Goal: Information Seeking & Learning: Learn about a topic

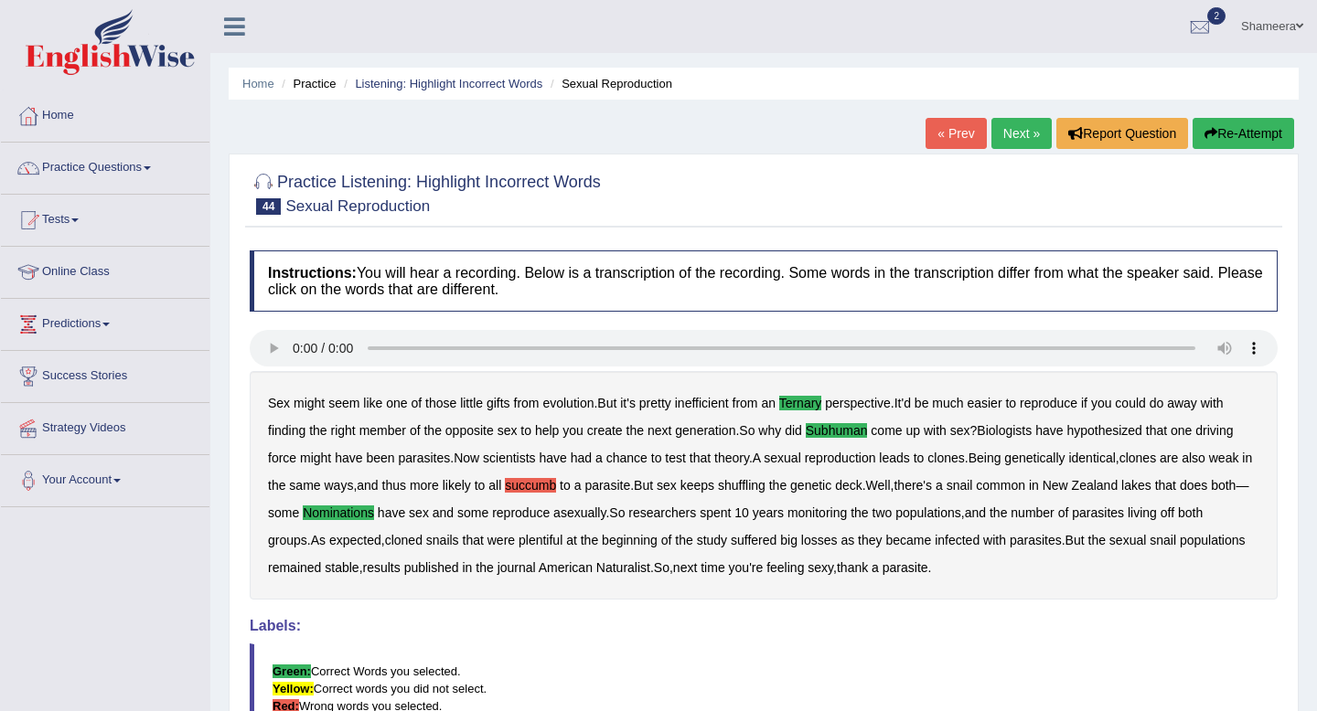
click at [1013, 138] on link "Next »" at bounding box center [1021, 133] width 60 height 31
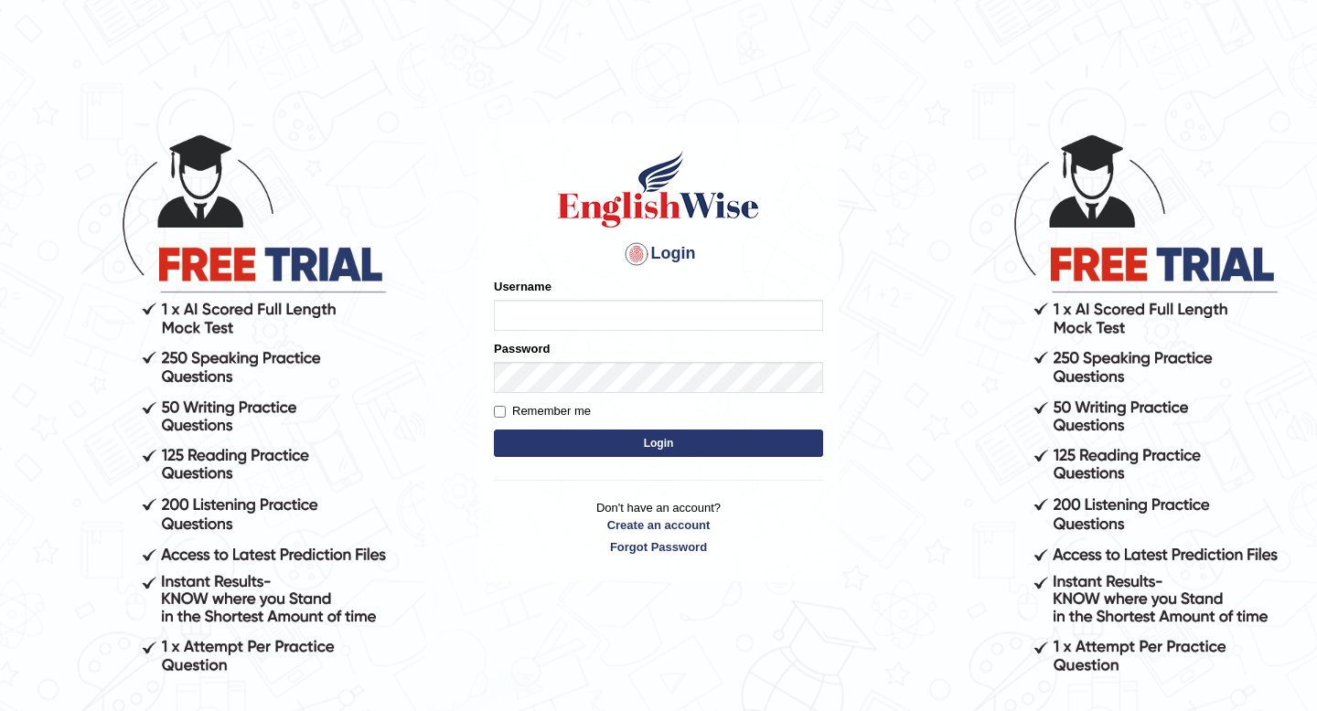
type input "Spmedi"
click at [674, 438] on button "Login" at bounding box center [658, 443] width 329 height 27
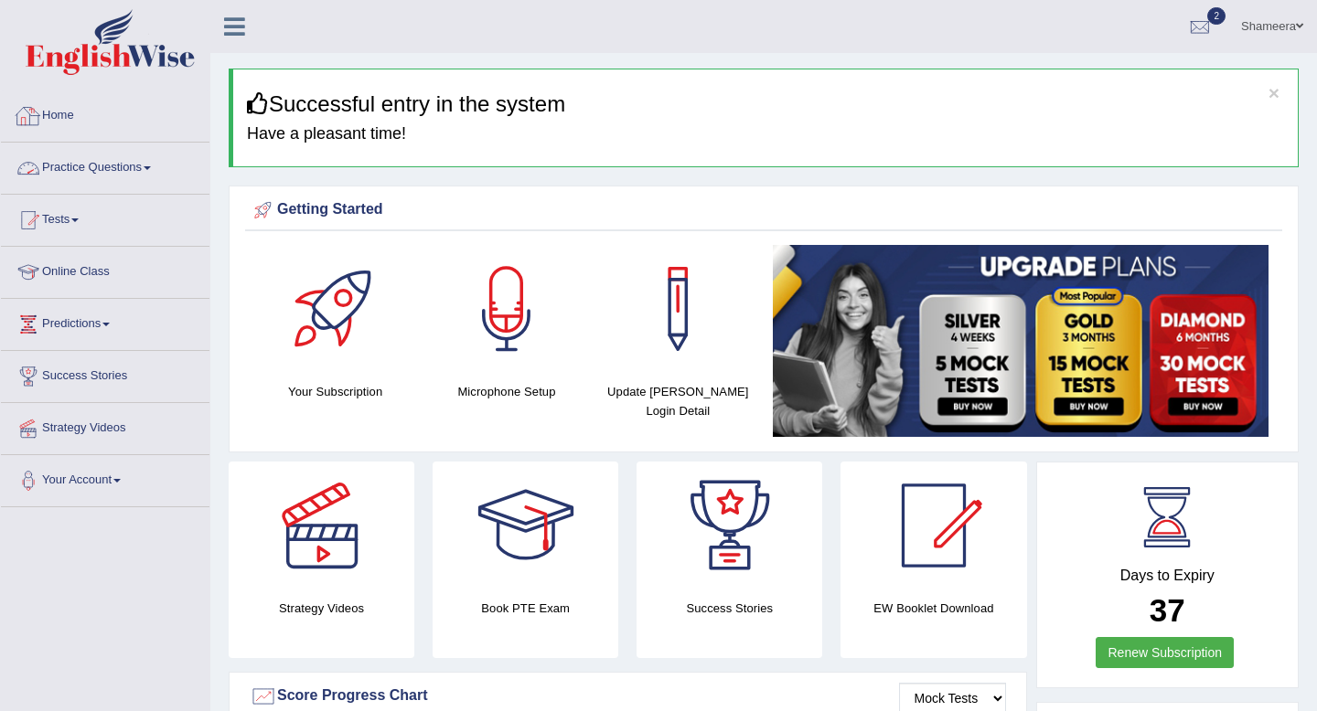
click at [146, 179] on link "Practice Questions" at bounding box center [105, 166] width 208 height 46
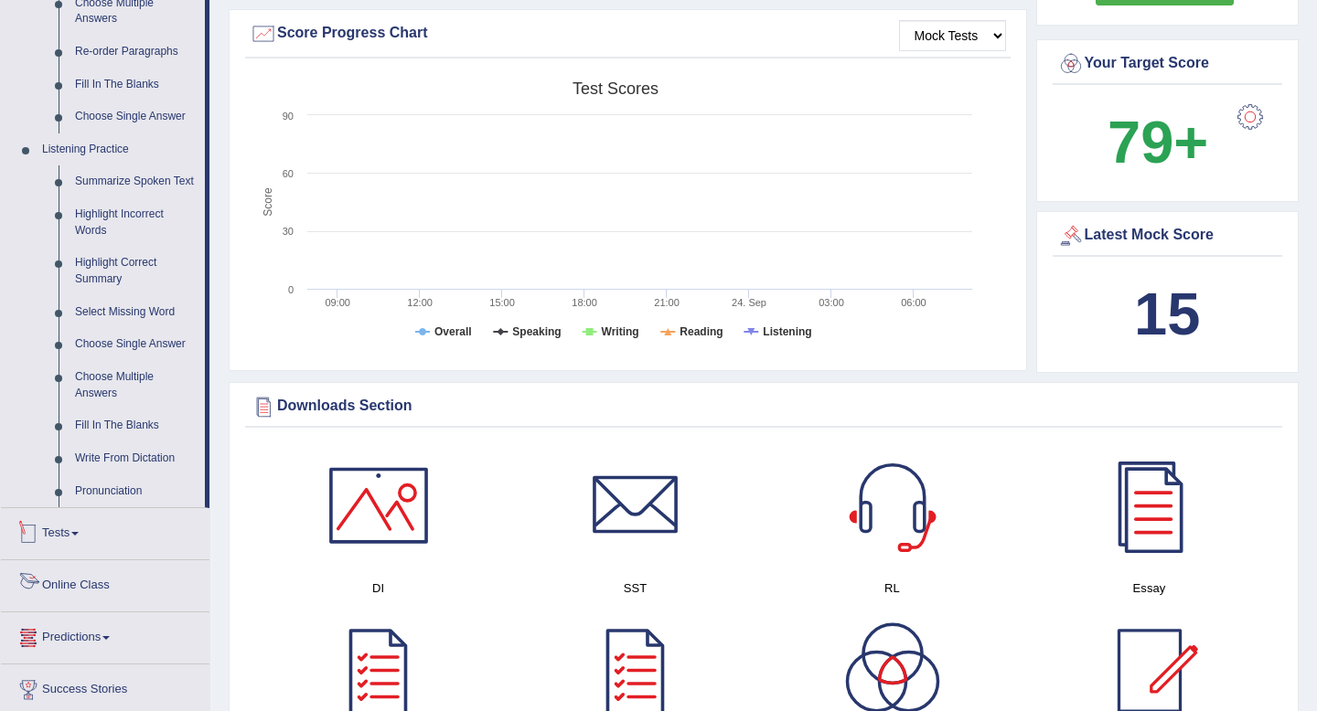
scroll to position [657, 0]
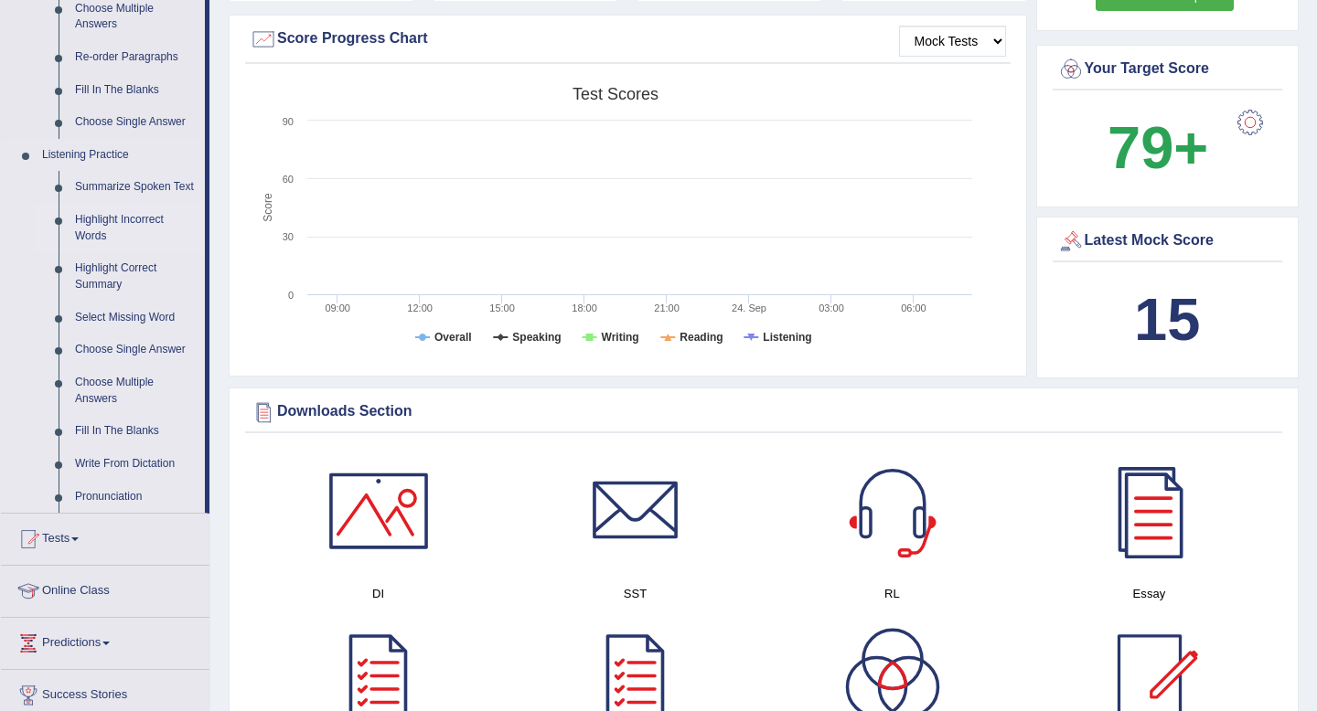
click at [145, 235] on link "Highlight Incorrect Words" at bounding box center [136, 228] width 138 height 48
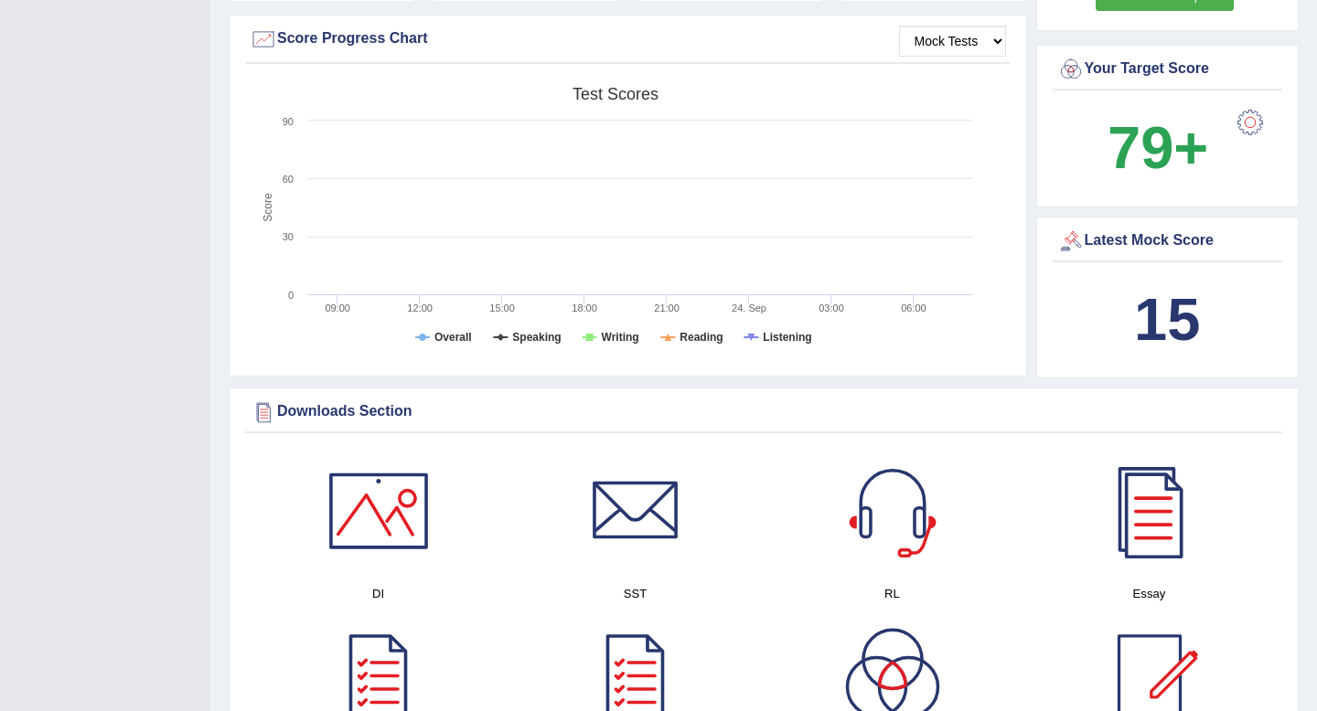
scroll to position [205, 0]
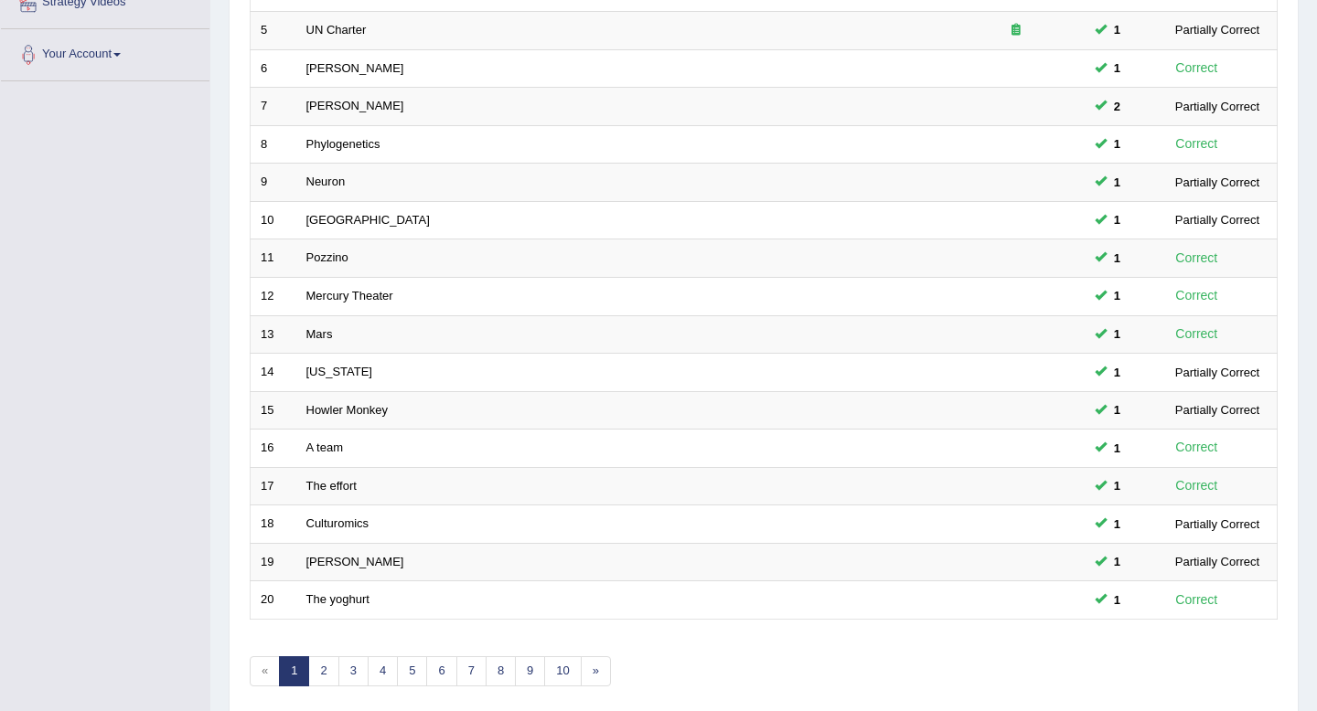
scroll to position [499, 0]
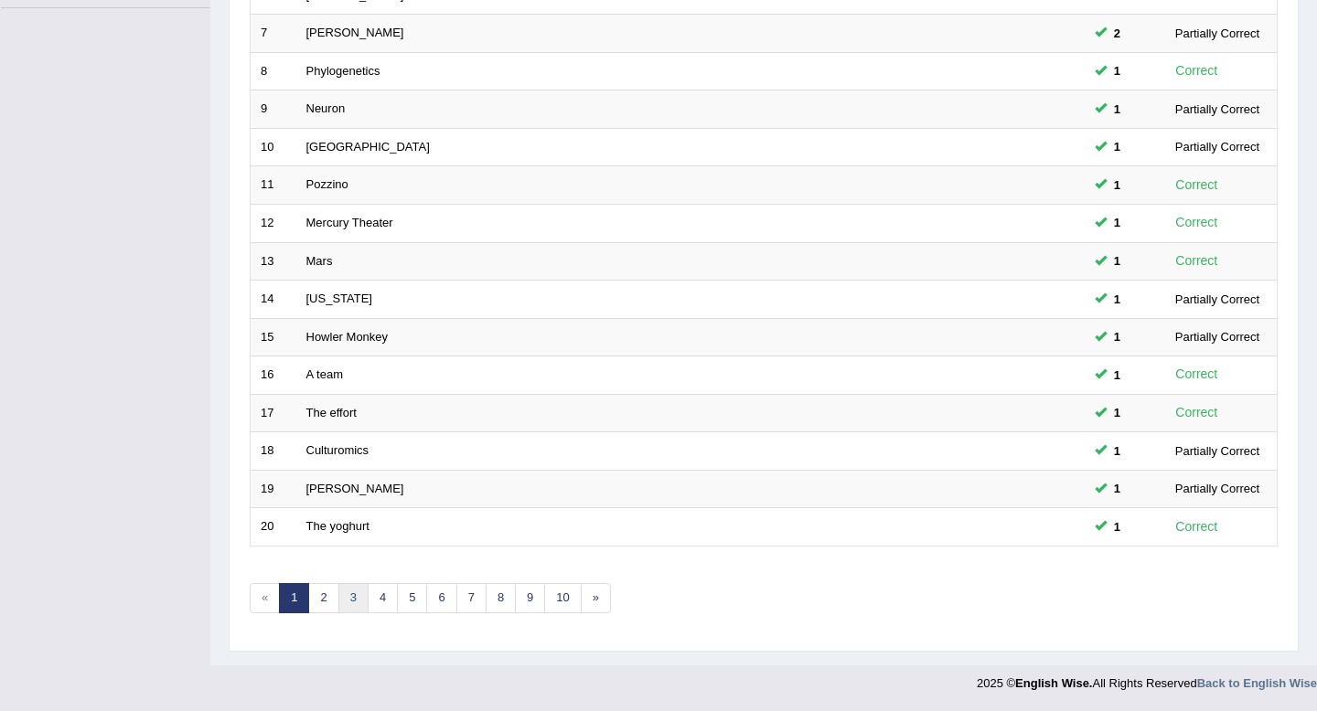
click at [346, 601] on link "3" at bounding box center [353, 598] width 30 height 30
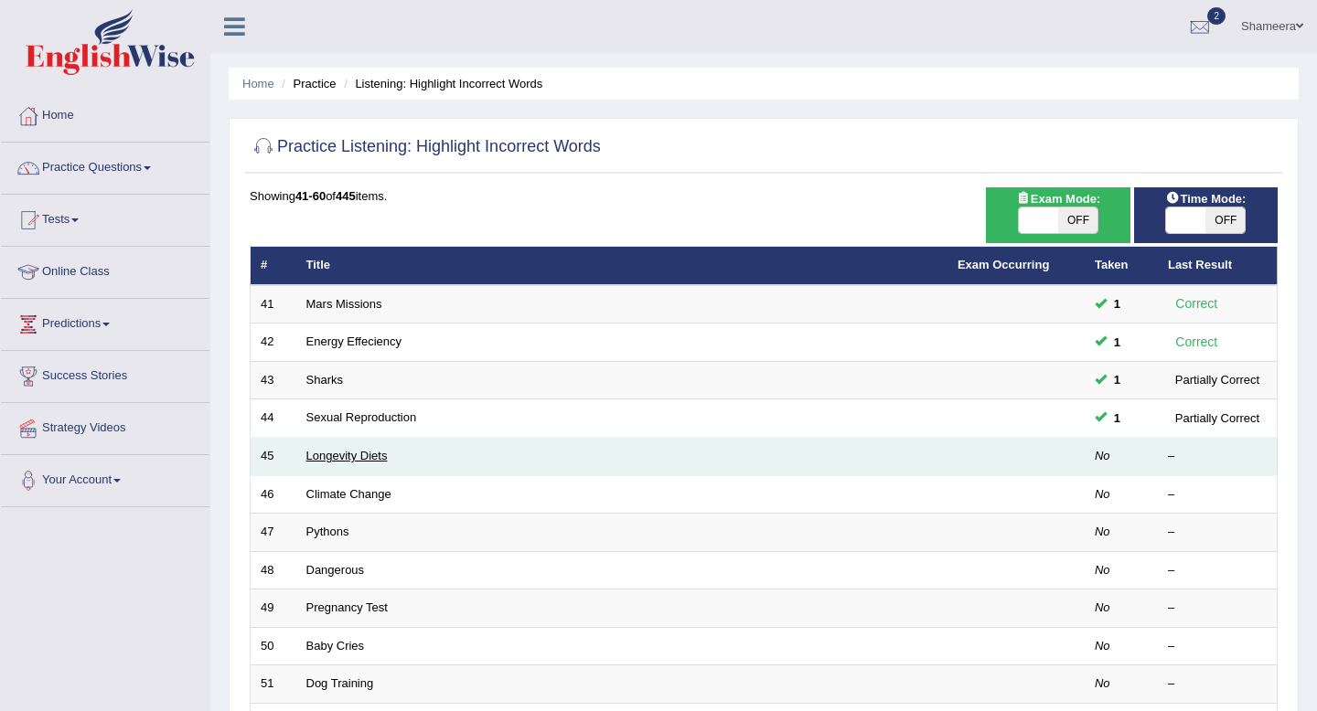
click at [331, 458] on link "Longevity Diets" at bounding box center [346, 456] width 81 height 14
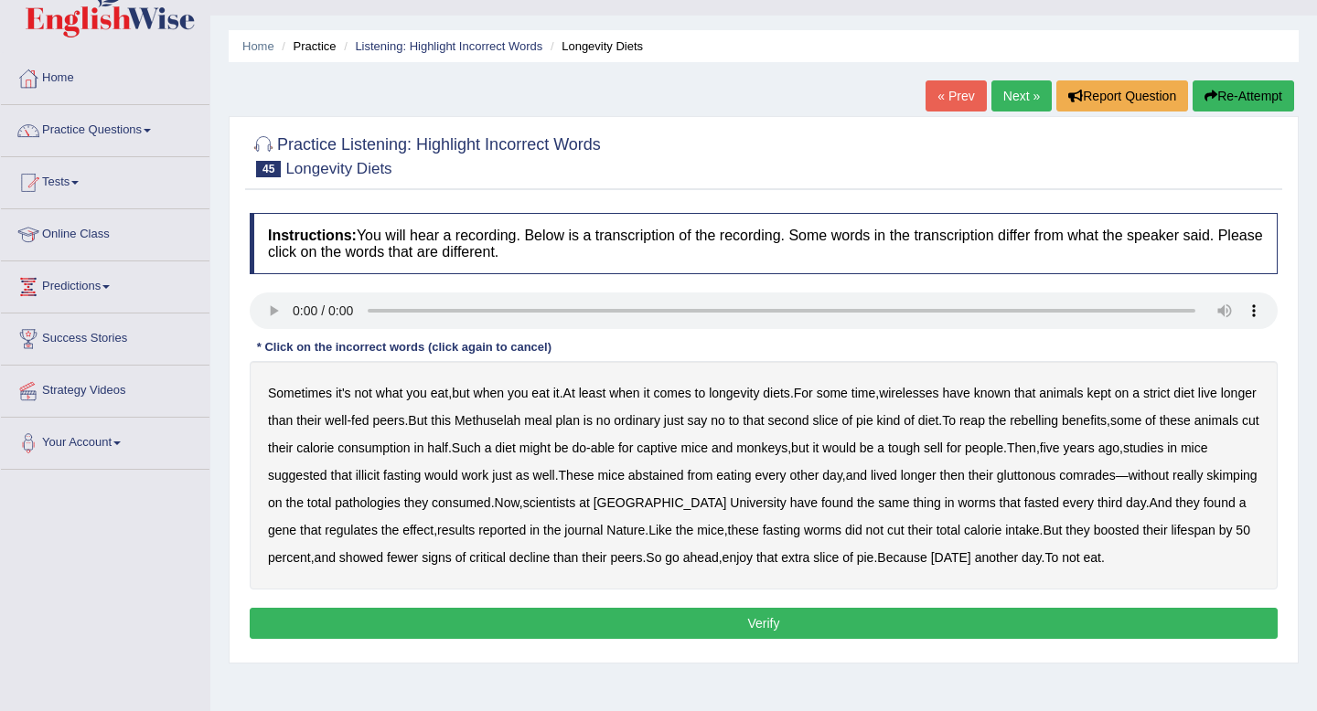
scroll to position [45, 0]
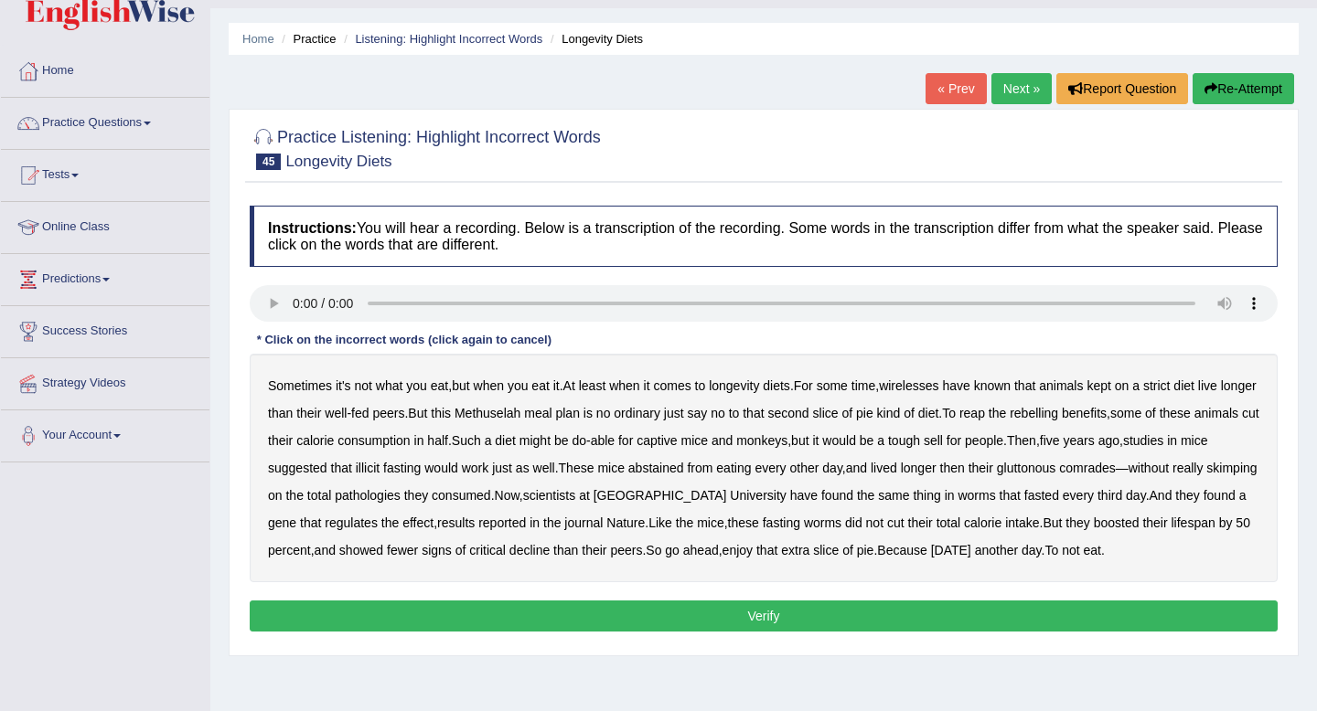
click at [905, 382] on b "wirelesses" at bounding box center [908, 386] width 59 height 15
click at [1058, 410] on b "rebelling" at bounding box center [1034, 413] width 48 height 15
click at [379, 462] on b "illicit" at bounding box center [368, 468] width 24 height 15
click at [401, 500] on b "pathologies" at bounding box center [368, 495] width 66 height 15
click at [506, 556] on b "critical" at bounding box center [487, 550] width 37 height 15
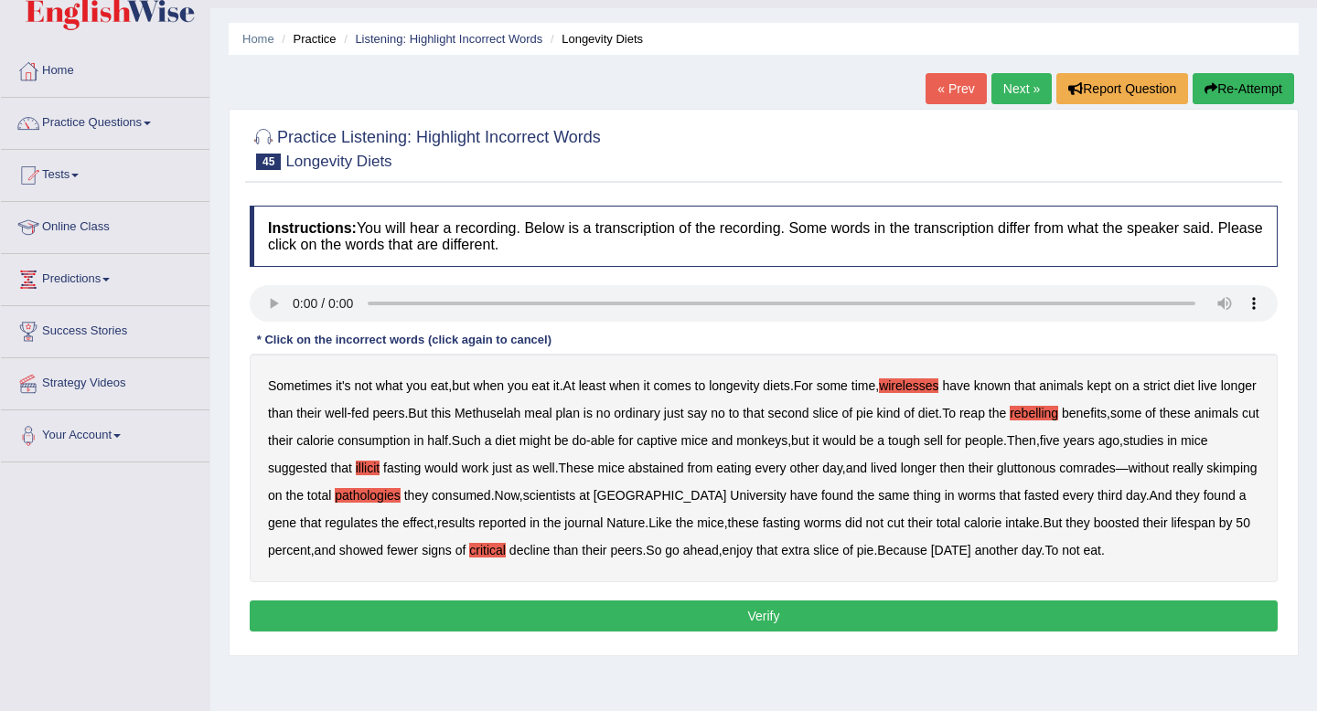
click at [704, 620] on button "Verify" at bounding box center [764, 616] width 1028 height 31
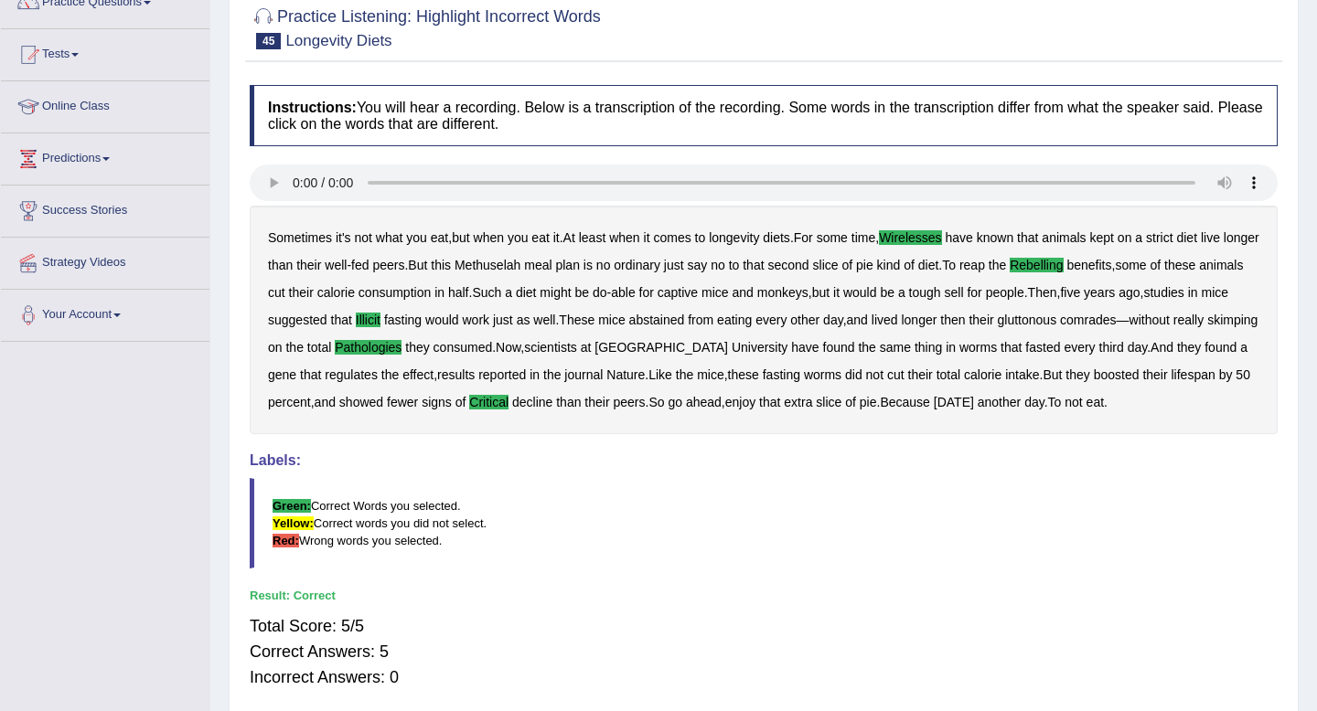
scroll to position [0, 0]
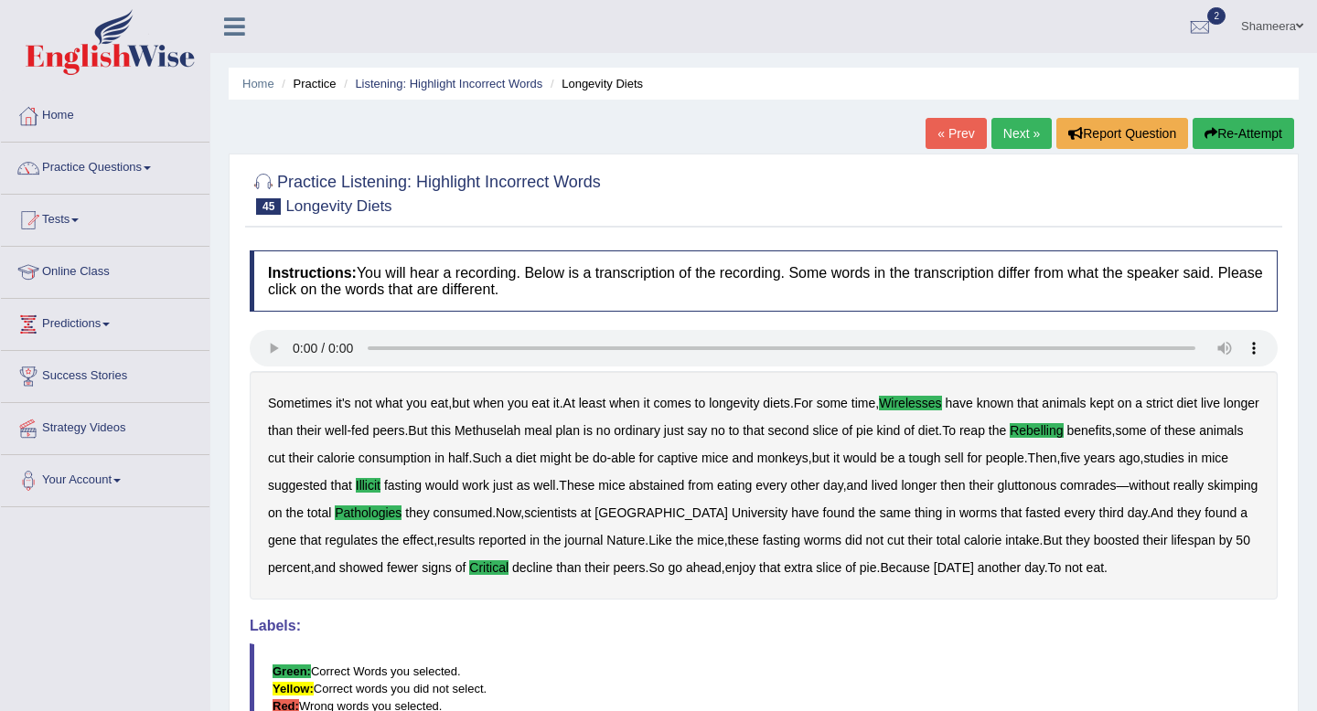
click at [1015, 135] on link "Next »" at bounding box center [1021, 133] width 60 height 31
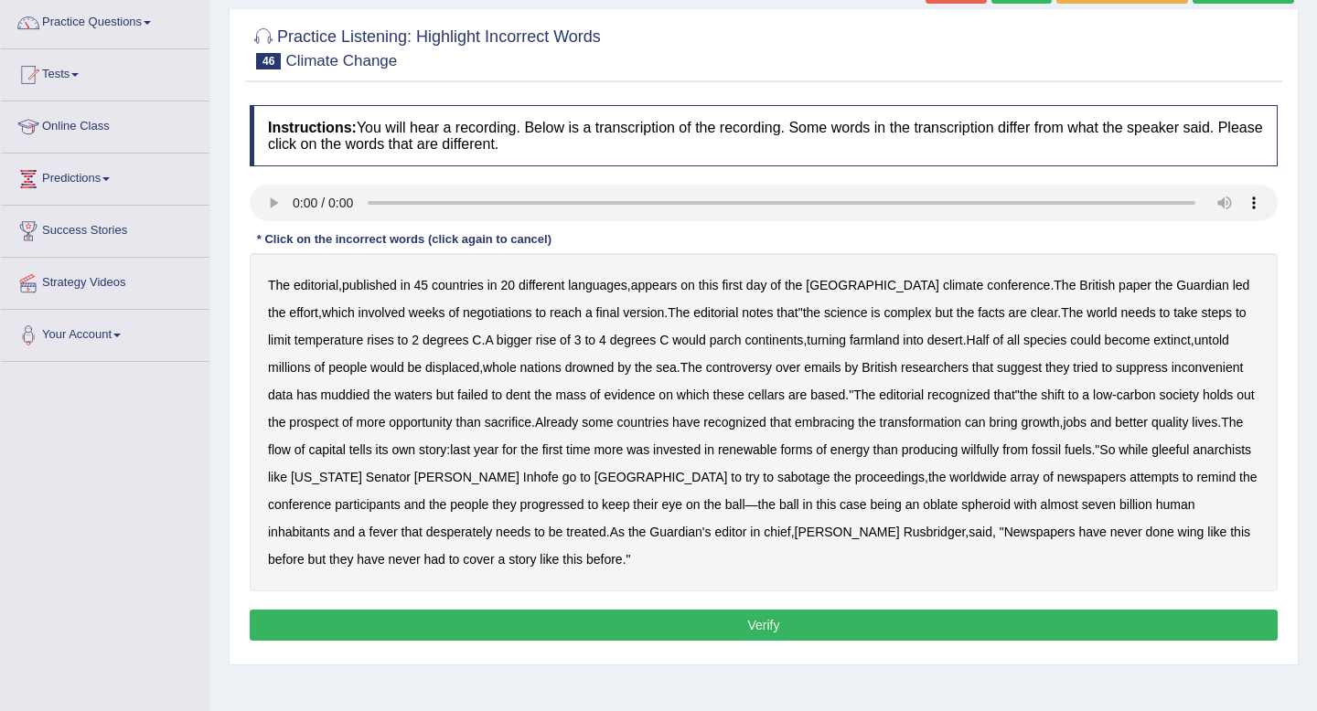
scroll to position [148, 0]
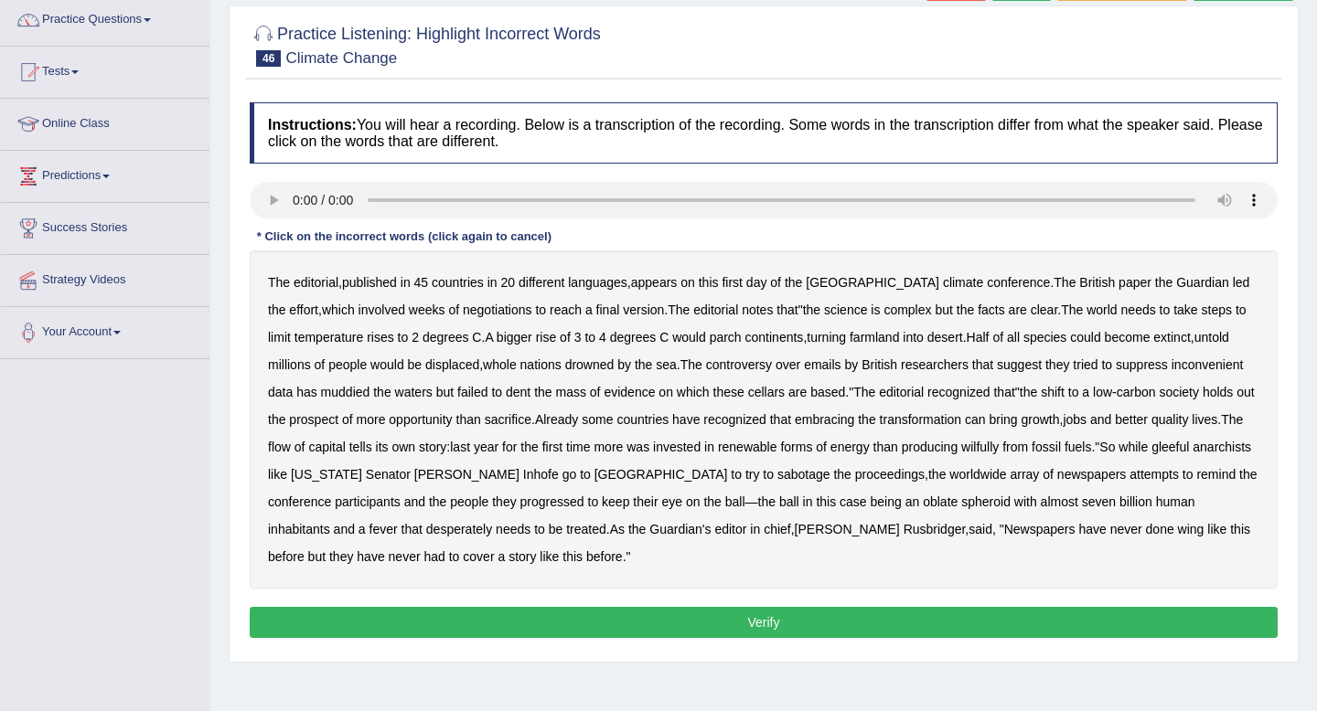
click at [829, 398] on div "The editorial , published in 45 countries in 20 different languages , appears o…" at bounding box center [764, 420] width 1028 height 338
click at [785, 394] on b "cellars" at bounding box center [766, 392] width 37 height 15
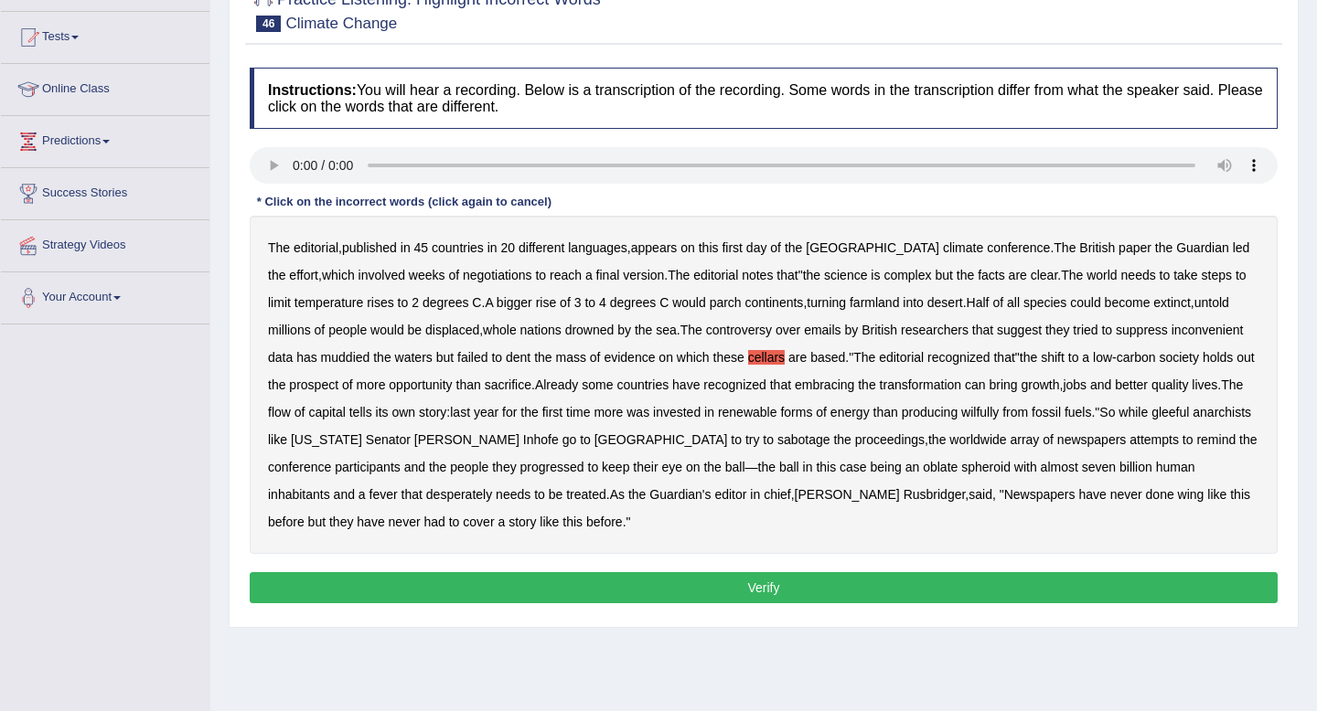
scroll to position [186, 0]
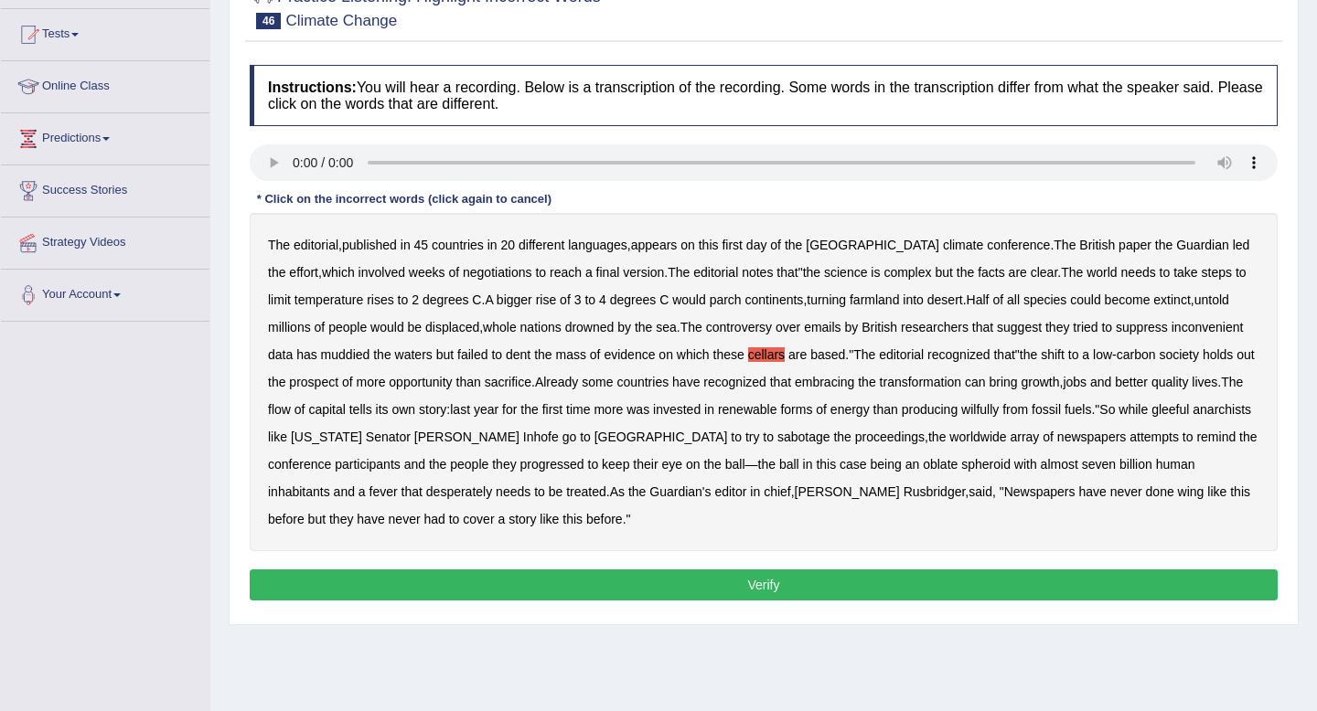
click at [999, 409] on b "wilfully" at bounding box center [979, 409] width 37 height 15
click at [584, 462] on b "progressed" at bounding box center [552, 464] width 64 height 15
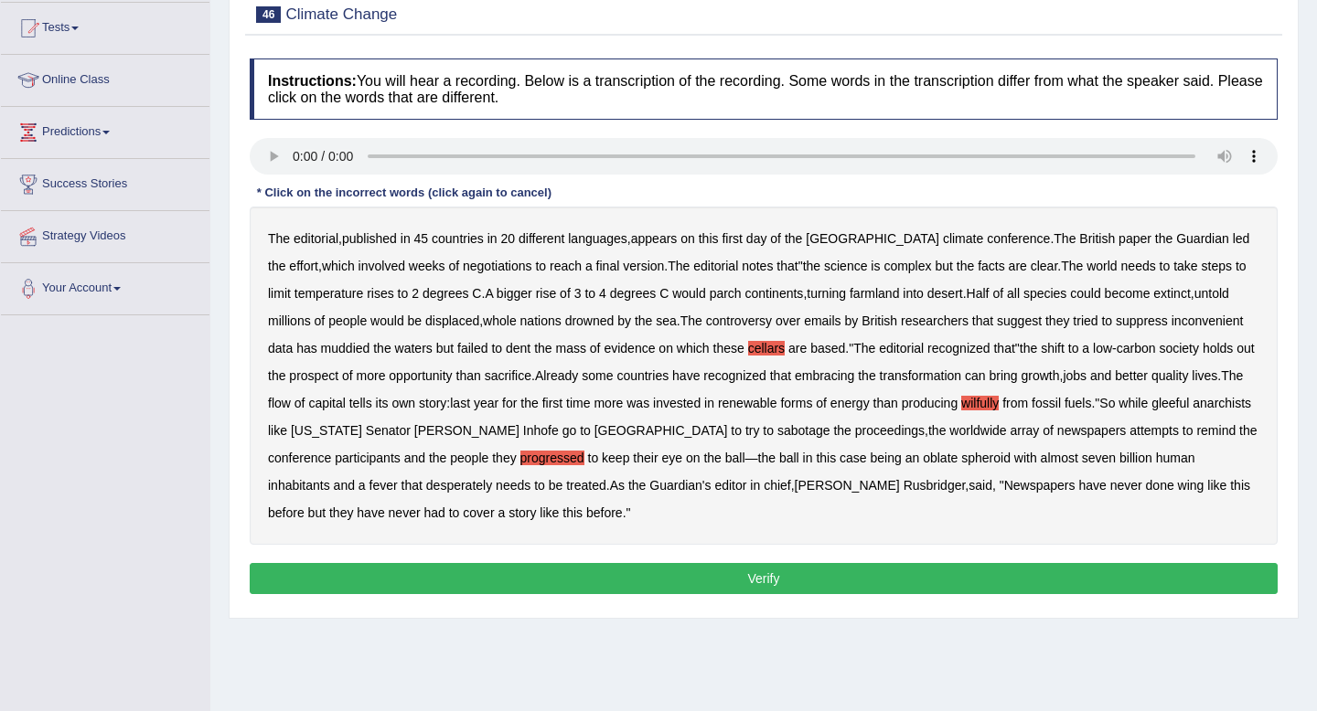
scroll to position [197, 0]
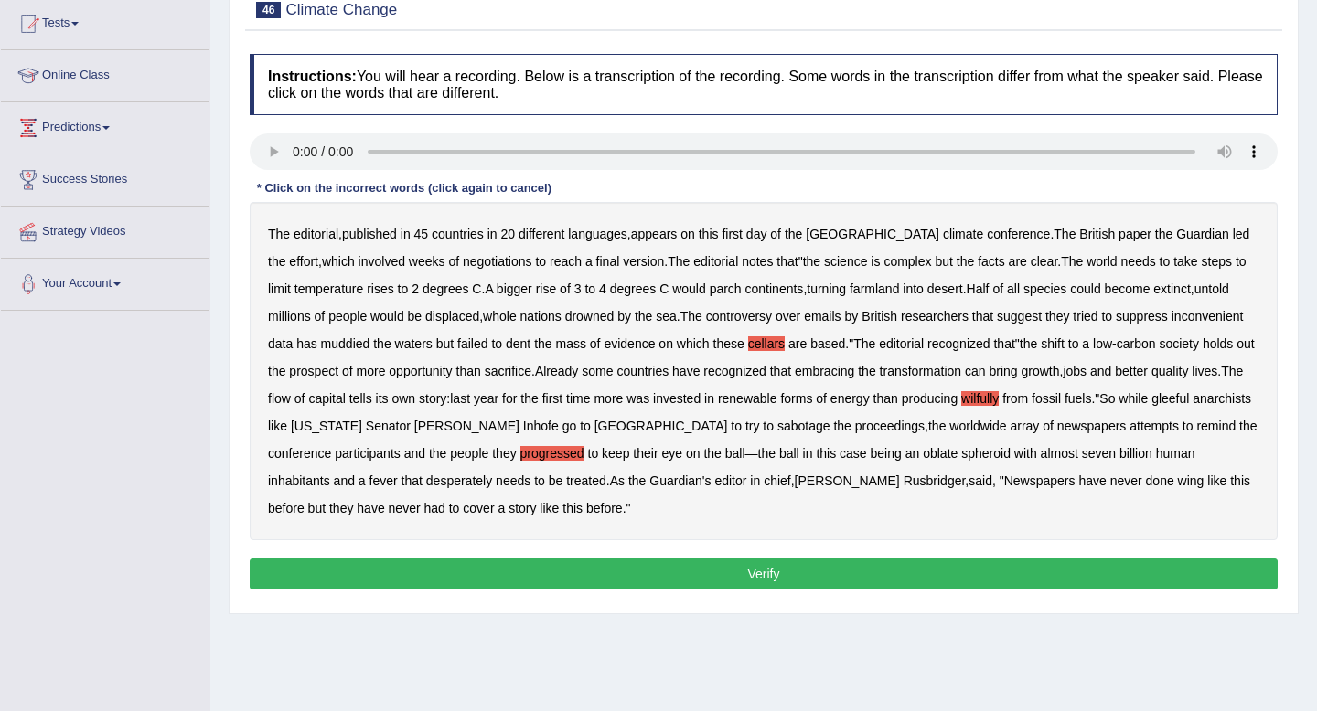
click at [1178, 483] on b "wing" at bounding box center [1191, 481] width 27 height 15
click at [620, 567] on button "Verify" at bounding box center [764, 574] width 1028 height 31
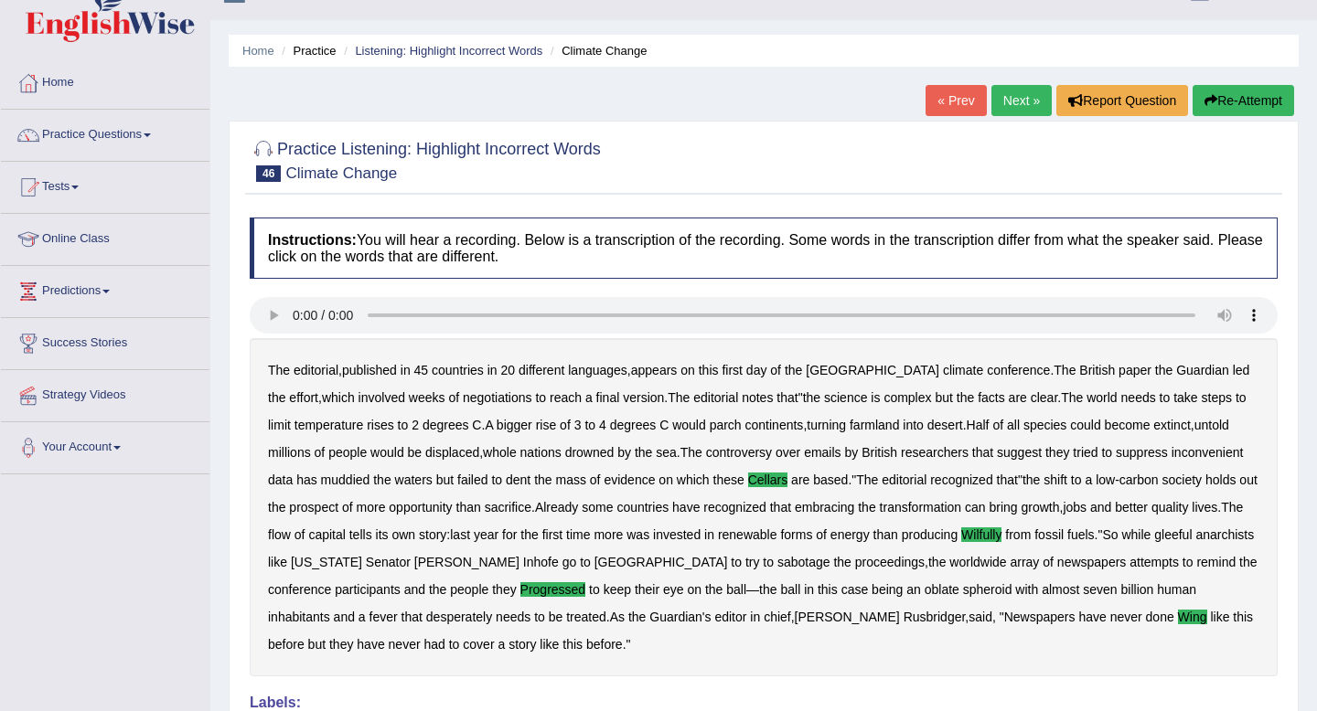
scroll to position [0, 0]
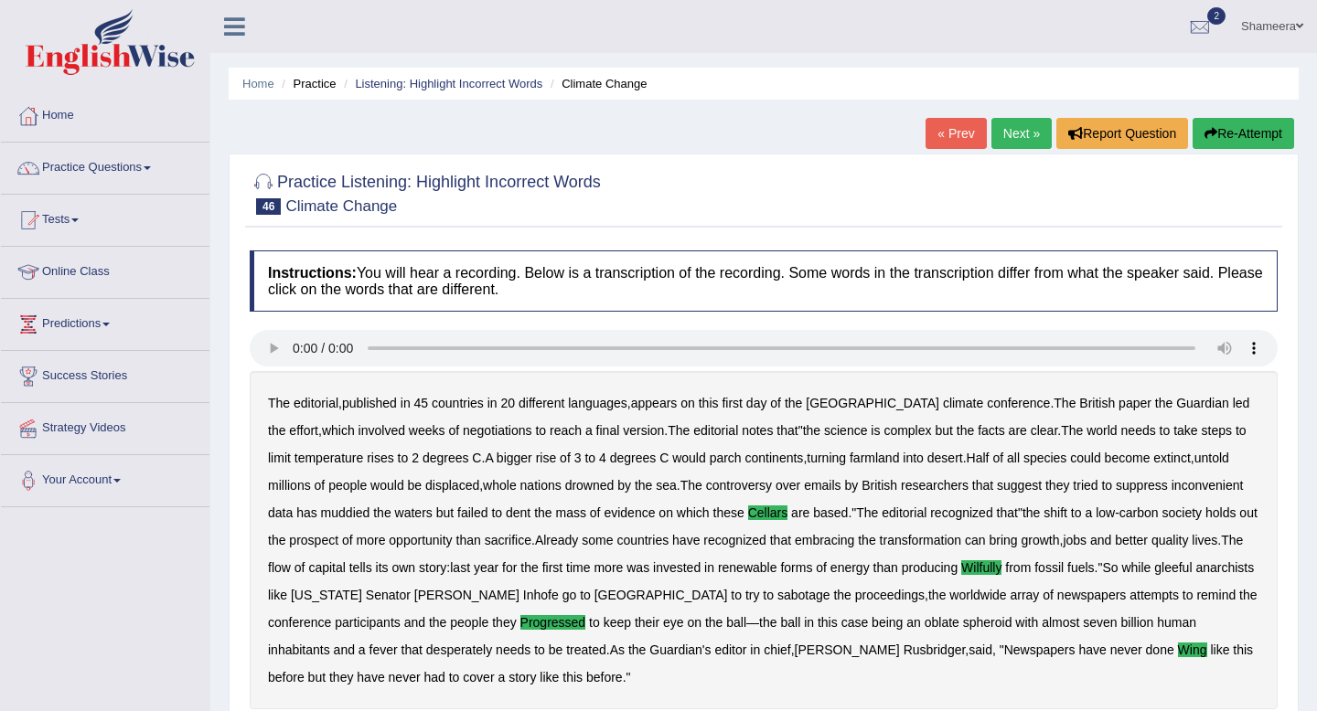
click at [1020, 144] on link "Next »" at bounding box center [1021, 133] width 60 height 31
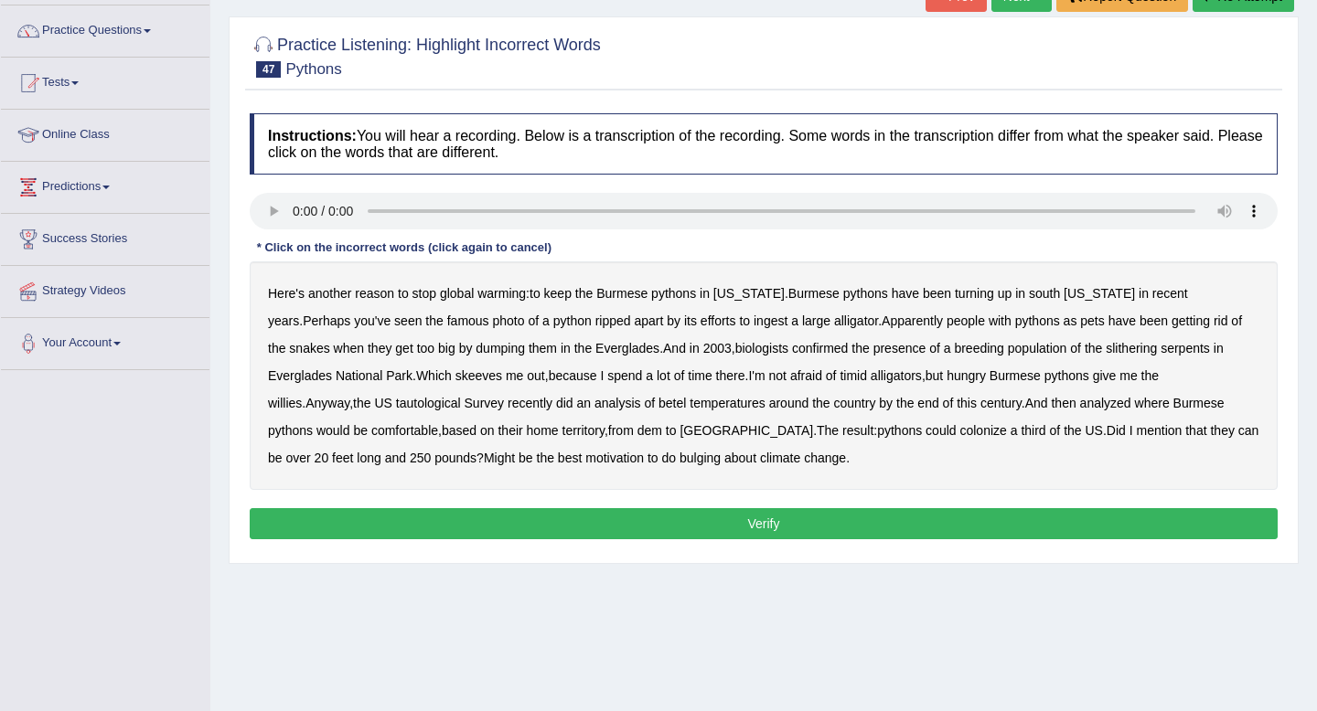
click at [396, 404] on b "tautological" at bounding box center [428, 403] width 65 height 15
click at [658, 408] on b "betel" at bounding box center [671, 403] width 27 height 15
click at [637, 427] on b "dem" at bounding box center [649, 430] width 25 height 15
click at [679, 456] on b "bulging" at bounding box center [699, 458] width 41 height 15
click at [645, 522] on button "Verify" at bounding box center [764, 523] width 1028 height 31
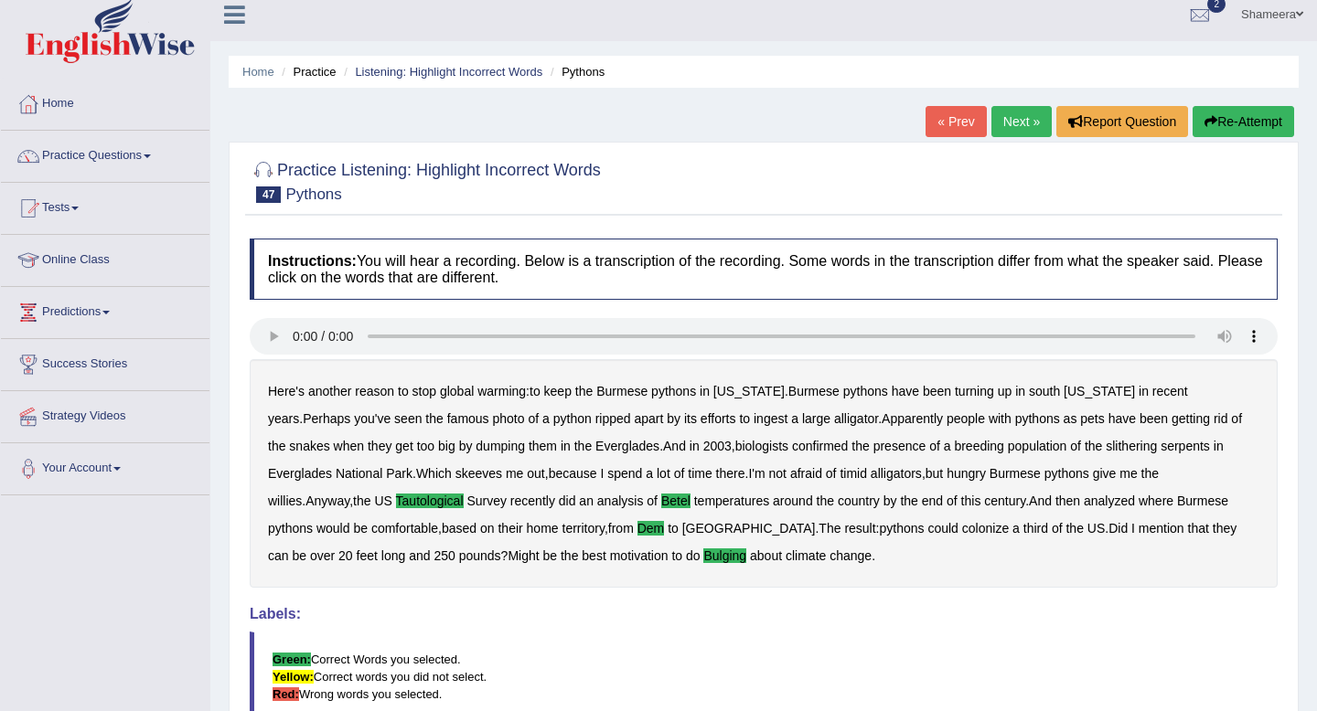
scroll to position [11, 0]
